Goal: Find specific page/section: Find specific page/section

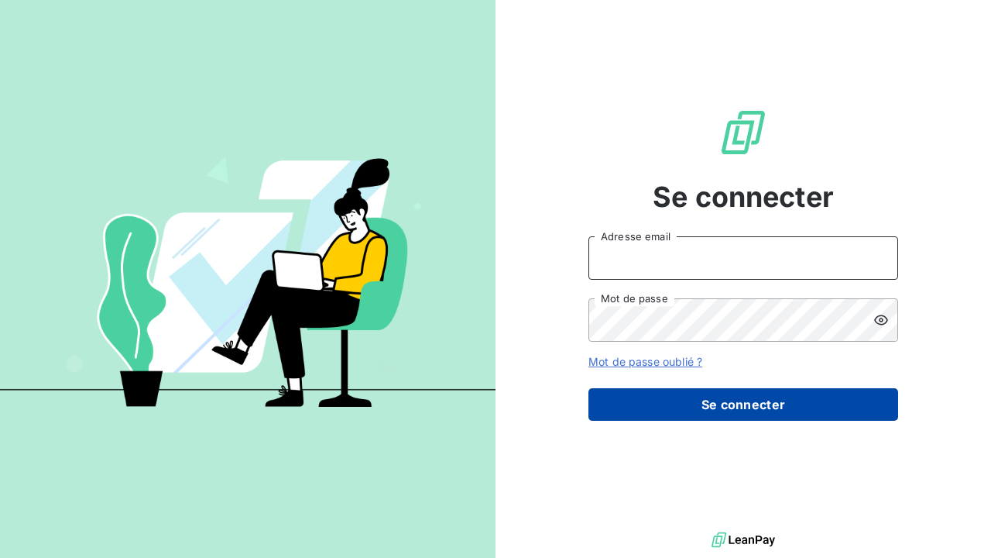
type input "management@groupelumax.com"
click at [712, 413] on button "Se connecter" at bounding box center [743, 404] width 310 height 33
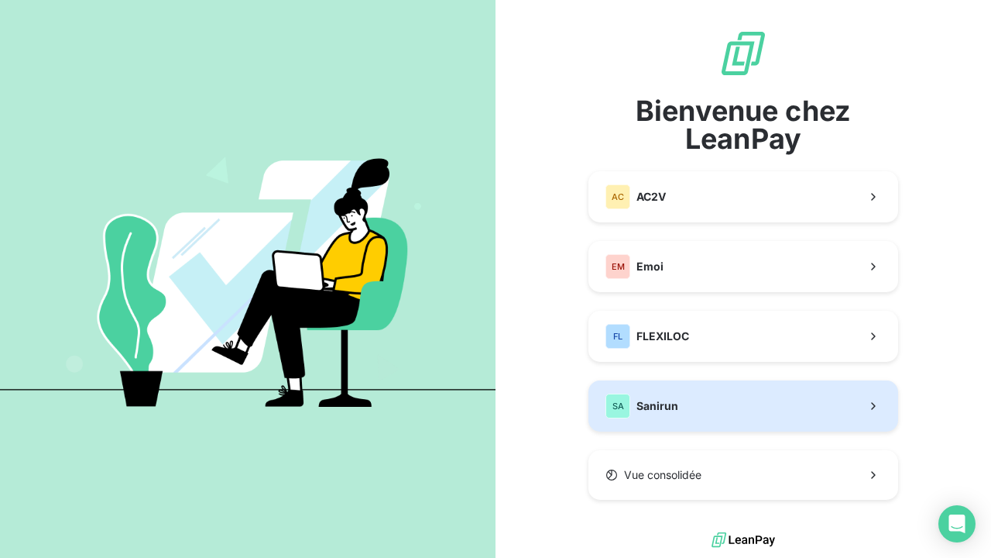
click at [712, 413] on button "SA Sanirun" at bounding box center [743, 405] width 310 height 51
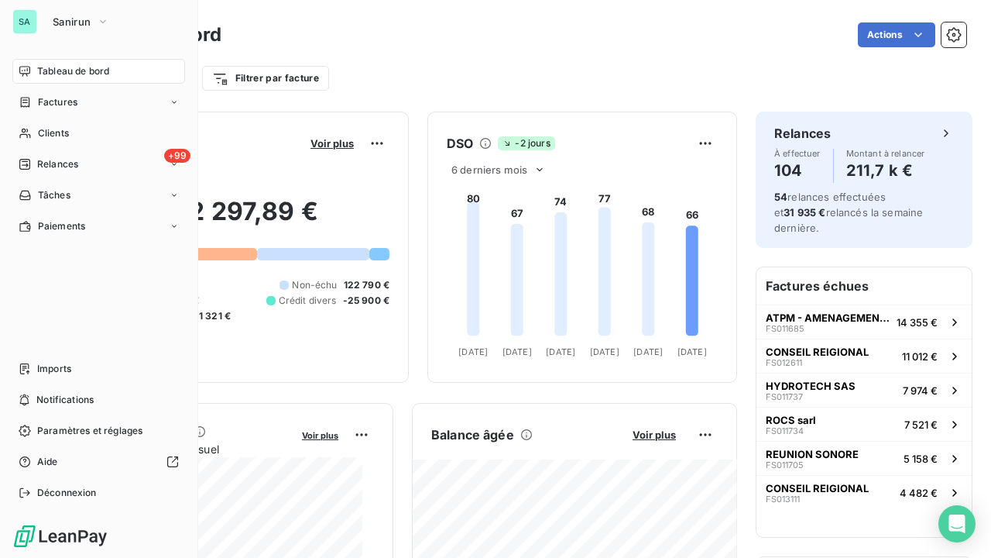
click at [22, 22] on div "SA" at bounding box center [24, 21] width 25 height 25
click at [65, 20] on span "Sanirun" at bounding box center [72, 21] width 38 height 12
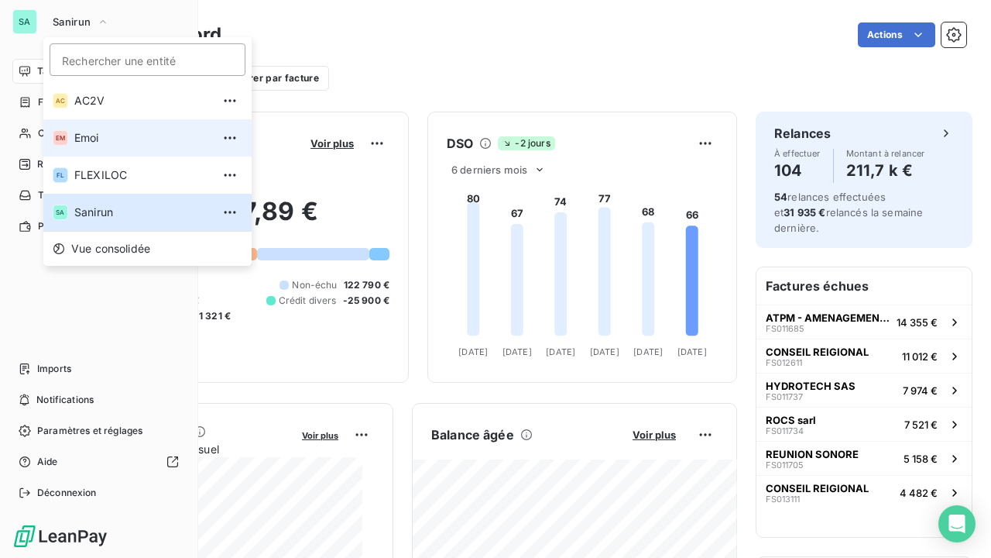
click at [81, 123] on li "EM Emoi" at bounding box center [147, 137] width 208 height 37
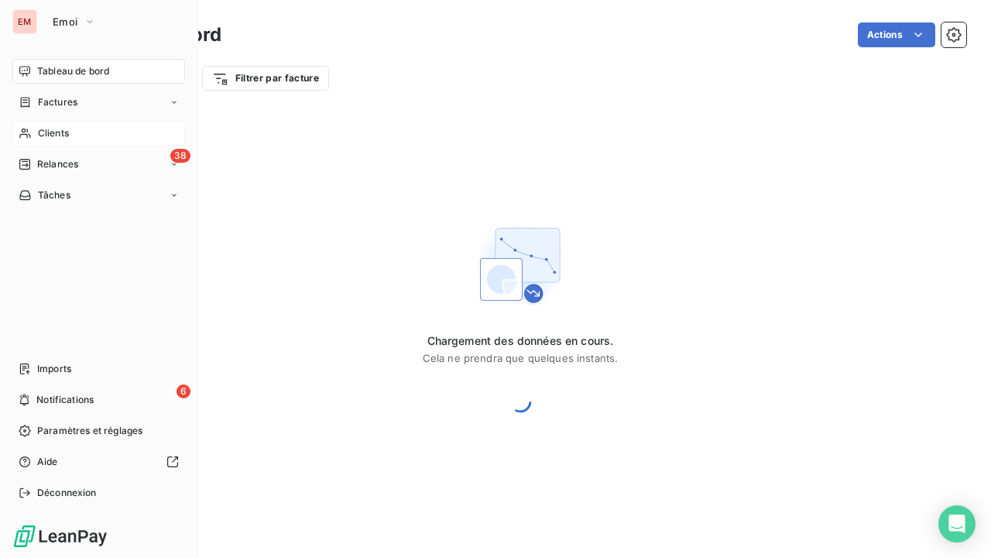
click at [33, 134] on div "Clients" at bounding box center [98, 133] width 173 height 25
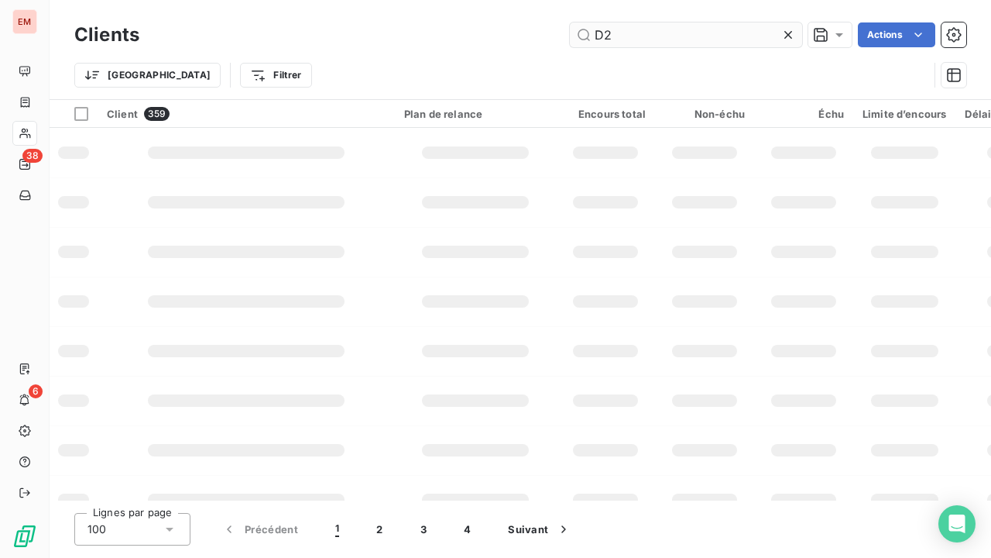
type input "D2R"
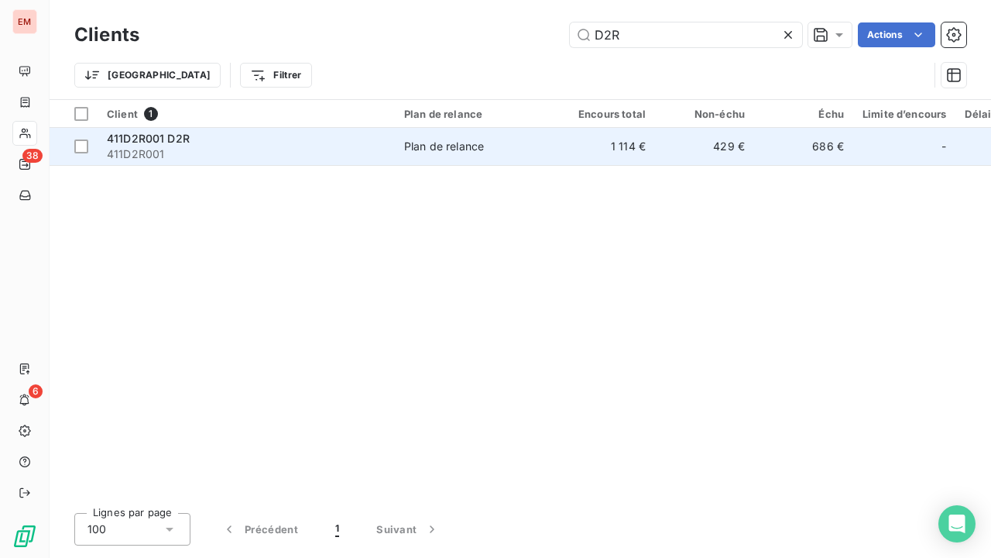
click at [262, 158] on span "411D2R001" at bounding box center [246, 153] width 279 height 15
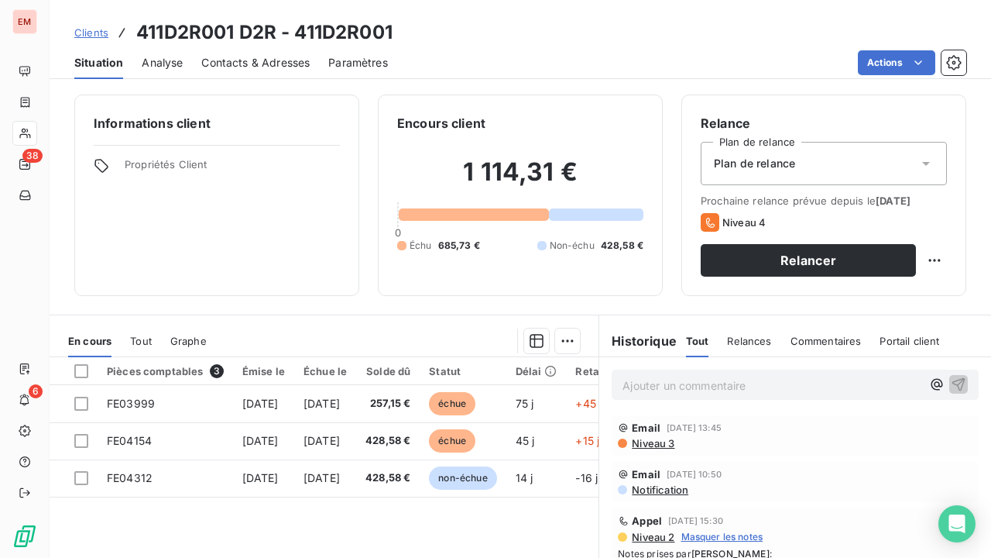
click at [684, 386] on p "Ajouter un commentaire ﻿" at bounding box center [772, 385] width 299 height 19
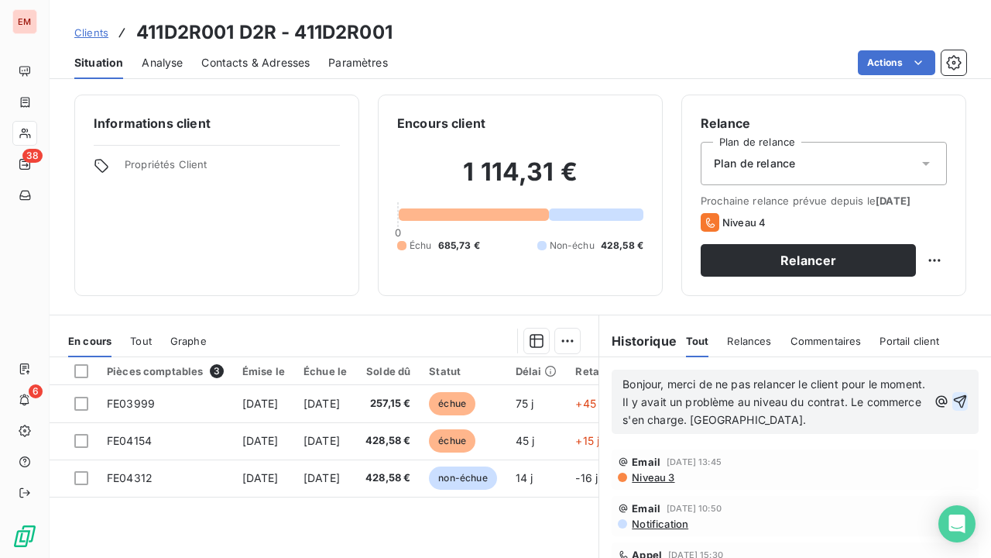
click at [954, 400] on icon "button" at bounding box center [960, 401] width 13 height 13
